Goal: Transaction & Acquisition: Download file/media

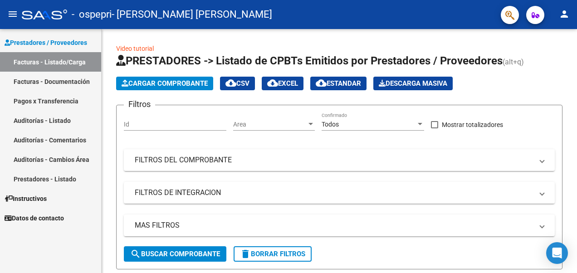
click at [73, 251] on div "Prestadores / Proveedores Facturas - Listado/Carga Facturas - Documentación Pag…" at bounding box center [50, 151] width 101 height 244
click at [65, 139] on link "Auditorías - Comentarios" at bounding box center [50, 140] width 101 height 20
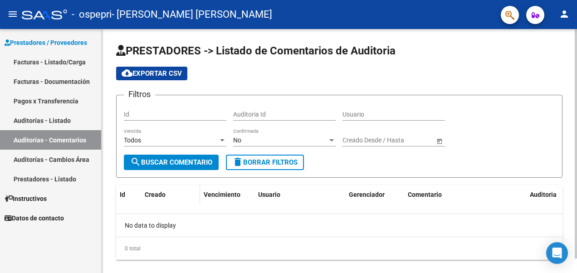
scroll to position [15, 0]
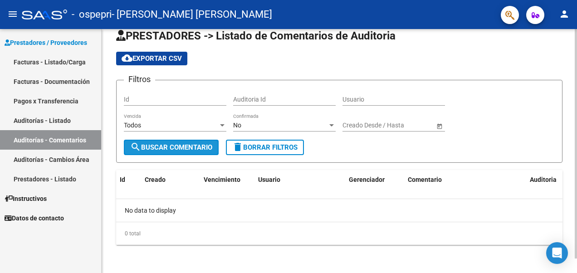
click at [177, 144] on span "search Buscar Comentario" at bounding box center [171, 147] width 82 height 8
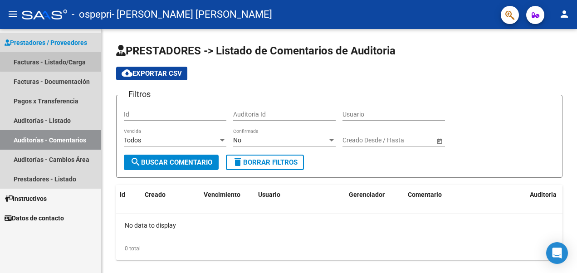
click at [64, 61] on link "Facturas - Listado/Carga" at bounding box center [50, 62] width 101 height 20
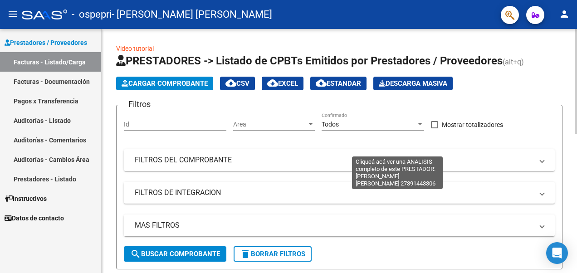
scroll to position [177, 0]
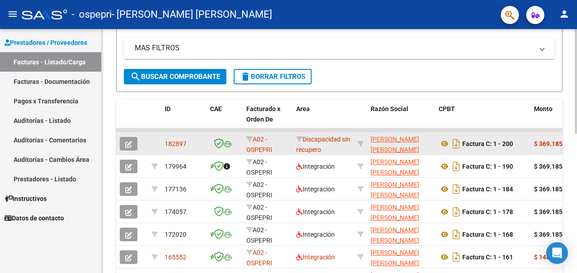
click at [305, 143] on div "Discapacidad sin recupero" at bounding box center [323, 143] width 54 height 19
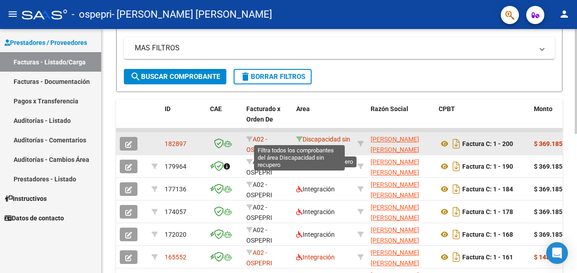
click at [300, 137] on icon at bounding box center [299, 139] width 6 height 6
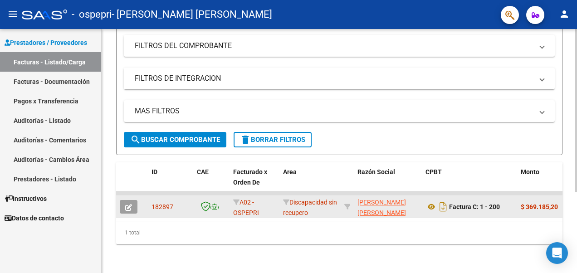
scroll to position [121, 0]
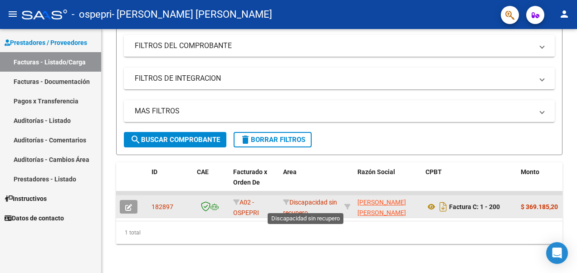
click at [298, 199] on span "Discapacidad sin recupero" at bounding box center [310, 208] width 54 height 18
click at [376, 201] on app-link-go-to "[PERSON_NAME] [PERSON_NAME]" at bounding box center [388, 207] width 61 height 21
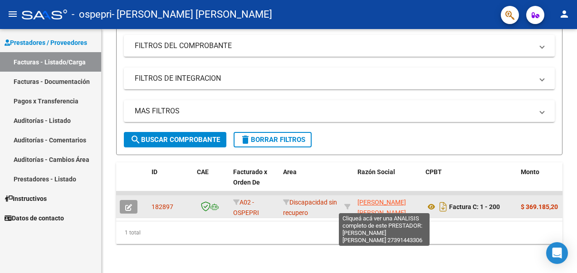
click at [380, 199] on span "[PERSON_NAME] [PERSON_NAME]" at bounding box center [382, 208] width 49 height 18
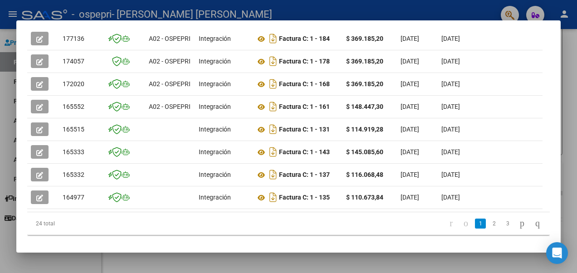
scroll to position [115, 0]
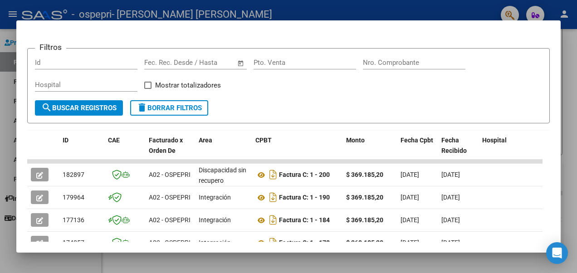
click at [577, 76] on html "menu - ospepri - [PERSON_NAME] [PERSON_NAME] person Prestadores / Proveedores F…" at bounding box center [288, 136] width 577 height 273
click at [575, 49] on div at bounding box center [288, 136] width 577 height 273
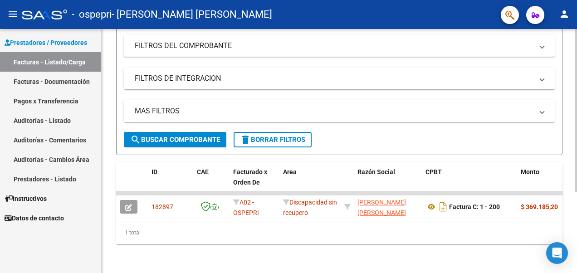
scroll to position [0, 0]
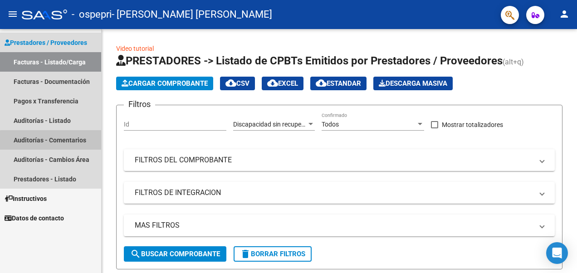
click at [59, 146] on link "Auditorías - Comentarios" at bounding box center [50, 140] width 101 height 20
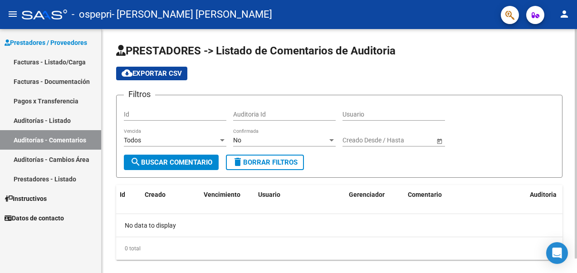
scroll to position [15, 0]
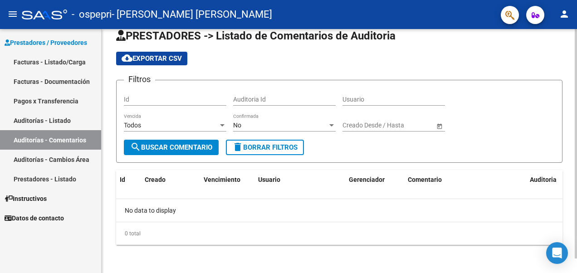
click at [197, 146] on span "search Buscar Comentario" at bounding box center [171, 147] width 82 height 8
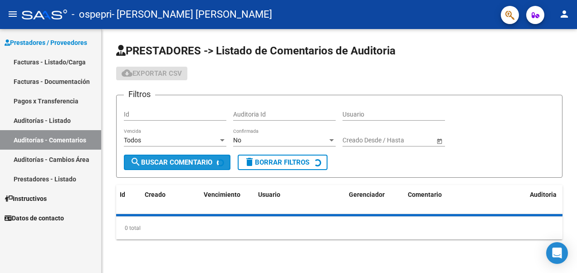
scroll to position [0, 0]
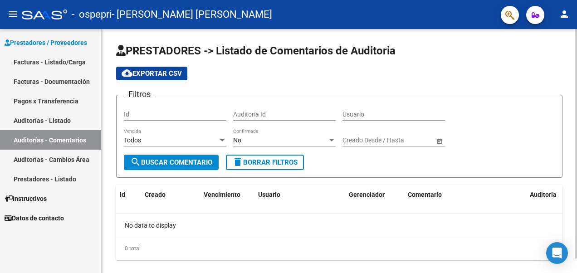
click at [194, 108] on div "Id" at bounding box center [175, 112] width 103 height 18
click at [200, 119] on div "Id" at bounding box center [175, 112] width 103 height 18
click at [198, 114] on input "Id" at bounding box center [175, 115] width 103 height 8
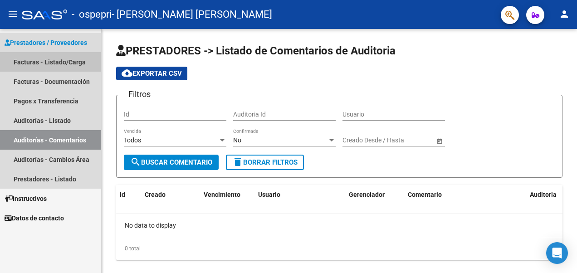
click at [46, 63] on link "Facturas - Listado/Carga" at bounding box center [50, 62] width 101 height 20
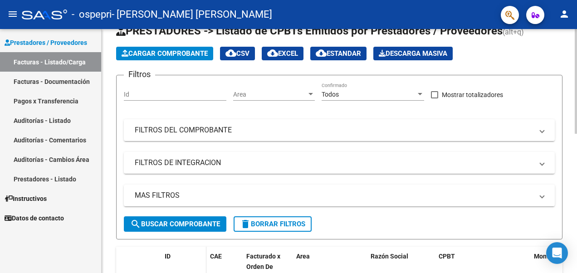
scroll to position [136, 0]
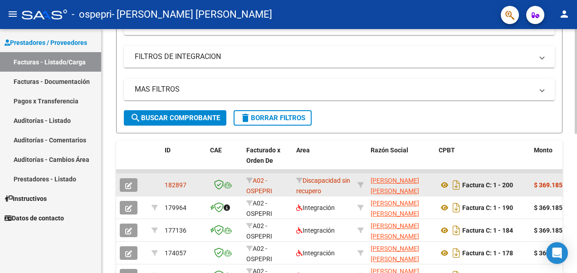
click at [131, 182] on icon "button" at bounding box center [128, 185] width 7 height 7
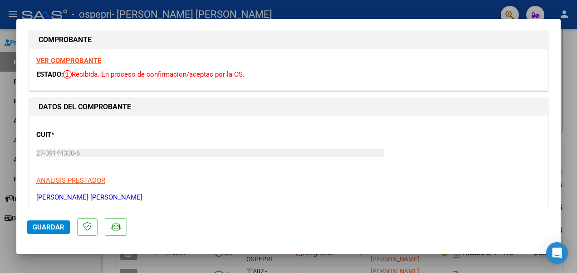
scroll to position [0, 0]
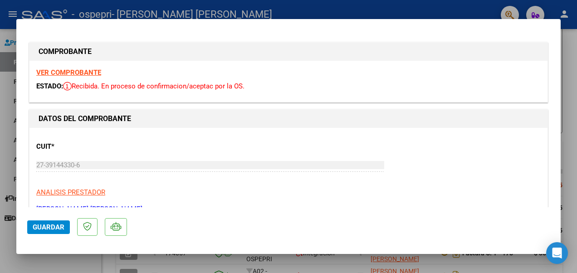
click at [575, 50] on div at bounding box center [288, 136] width 577 height 273
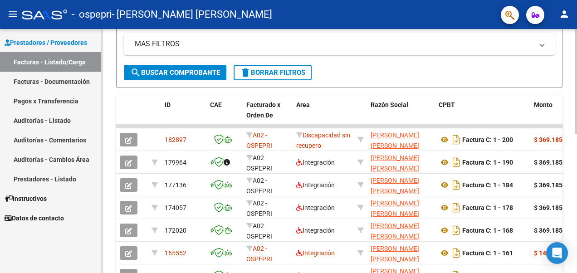
scroll to position [318, 0]
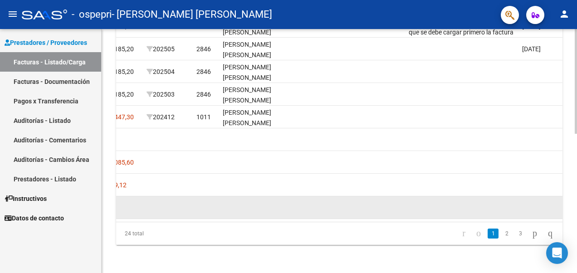
drag, startPoint x: 403, startPoint y: 221, endPoint x: 369, endPoint y: 214, distance: 34.3
click at [352, 216] on datatable-body "182897 A02 - OSPEPRI Discapacidad sin recupero [PERSON_NAME] [PERSON_NAME] 2739…" at bounding box center [339, 105] width 447 height 234
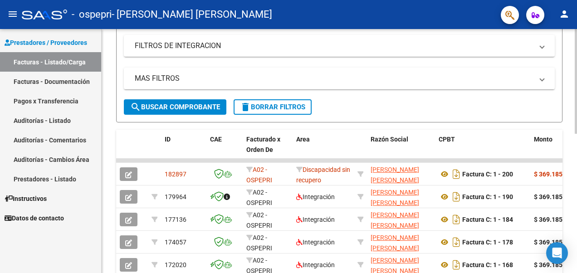
scroll to position [143, 0]
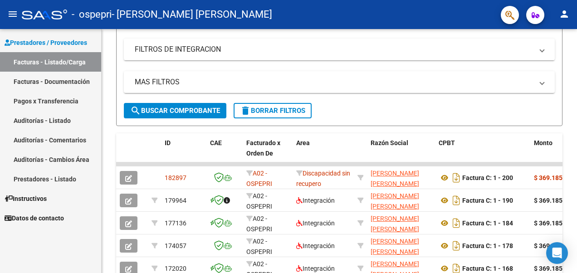
click at [84, 79] on link "Facturas - Documentación" at bounding box center [50, 82] width 101 height 20
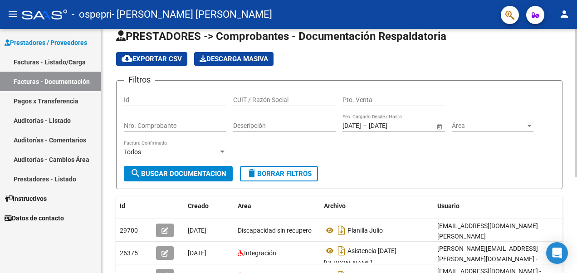
scroll to position [143, 0]
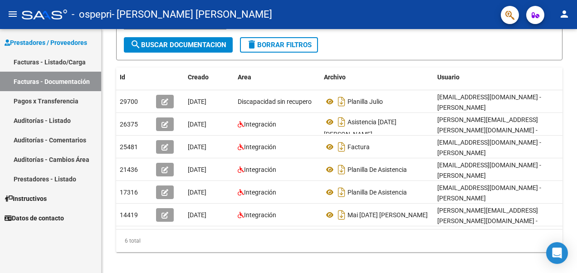
click at [52, 65] on link "Facturas - Listado/Carga" at bounding box center [50, 62] width 101 height 20
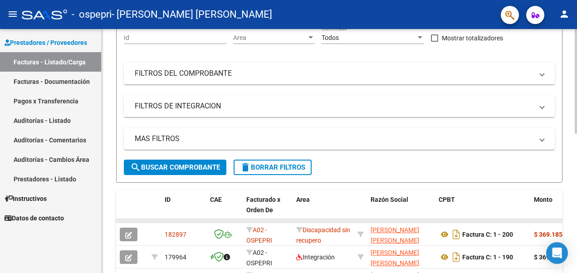
scroll to position [143, 0]
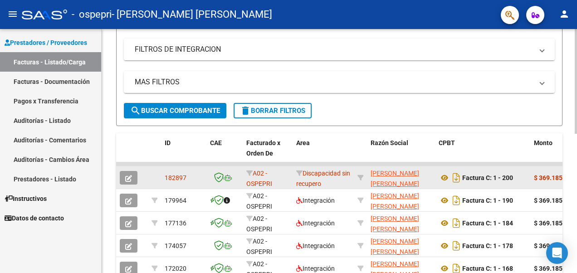
click at [131, 181] on icon "button" at bounding box center [128, 178] width 7 height 7
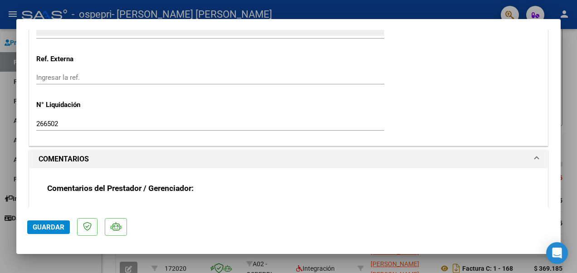
scroll to position [590, 0]
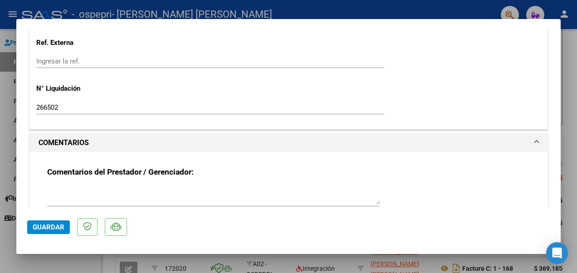
click at [567, 57] on div at bounding box center [288, 136] width 577 height 273
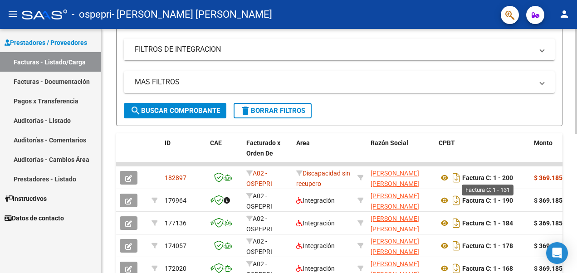
scroll to position [280, 0]
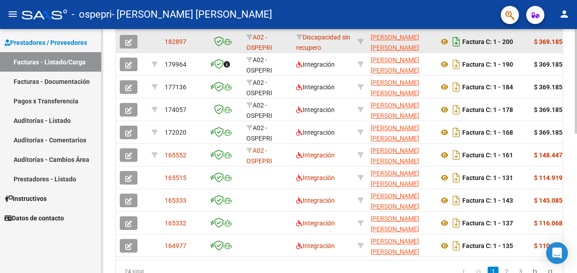
click at [453, 49] on icon "Descargar documento" at bounding box center [457, 41] width 12 height 15
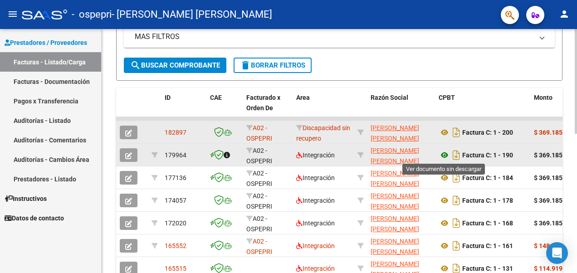
click at [444, 154] on icon at bounding box center [445, 155] width 12 height 11
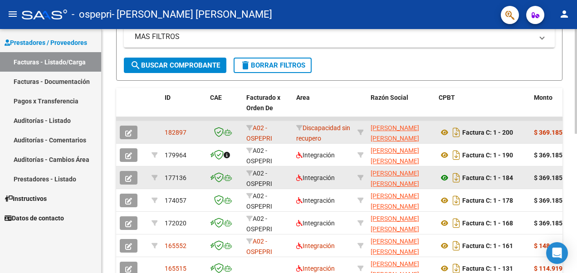
click at [443, 179] on icon at bounding box center [445, 177] width 12 height 11
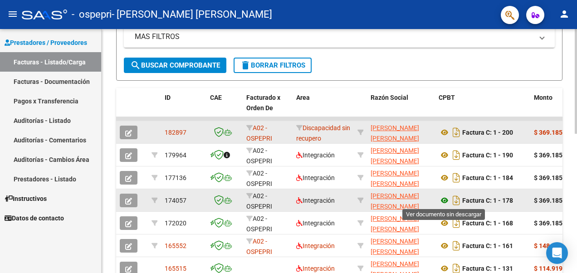
click at [445, 199] on icon at bounding box center [445, 200] width 12 height 11
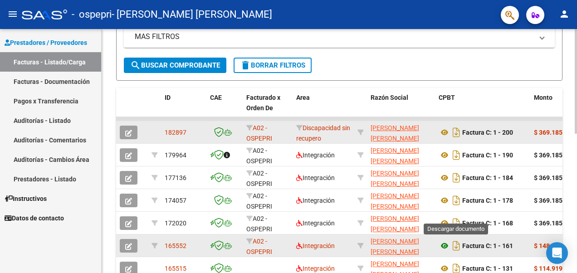
click at [447, 244] on icon at bounding box center [445, 246] width 12 height 11
